Goal: Unclear

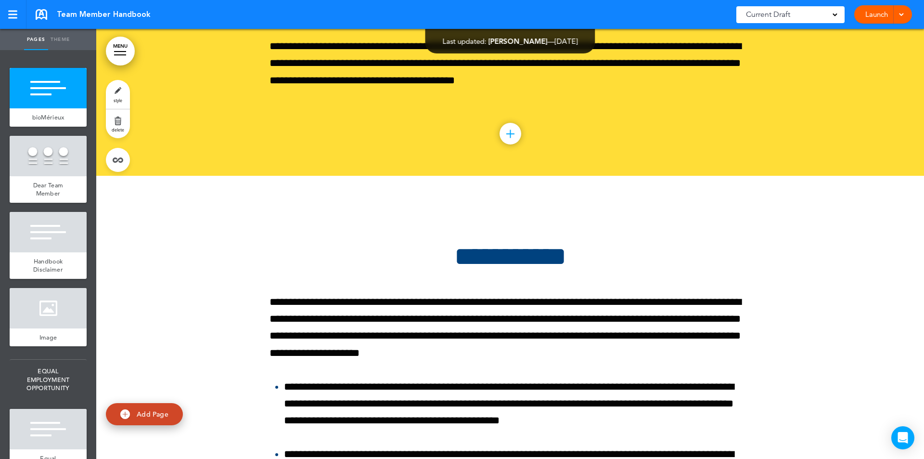
scroll to position [95975, 0]
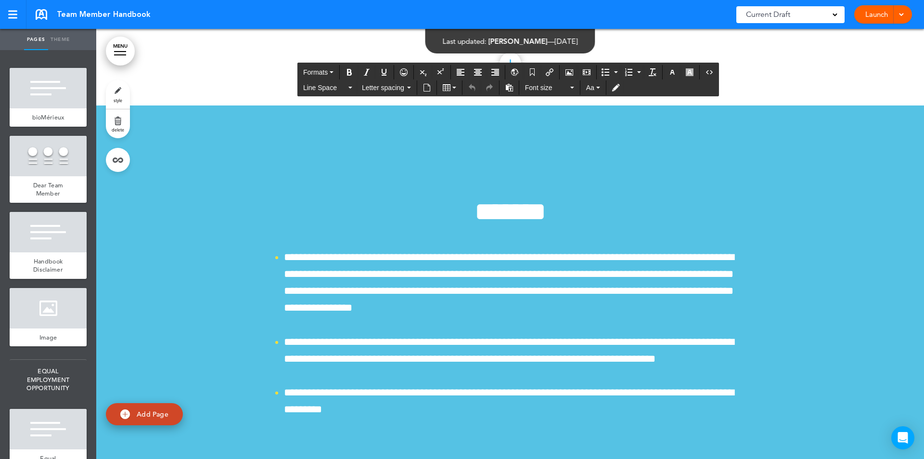
drag, startPoint x: 615, startPoint y: 245, endPoint x: 677, endPoint y: 241, distance: 61.7
drag, startPoint x: 613, startPoint y: 245, endPoint x: 684, endPoint y: 245, distance: 71.2
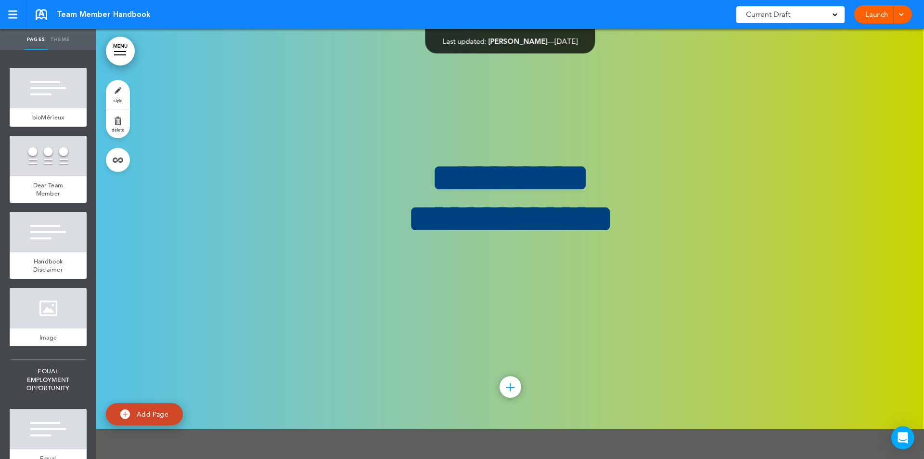
scroll to position [98606, 0]
